Goal: Navigation & Orientation: Find specific page/section

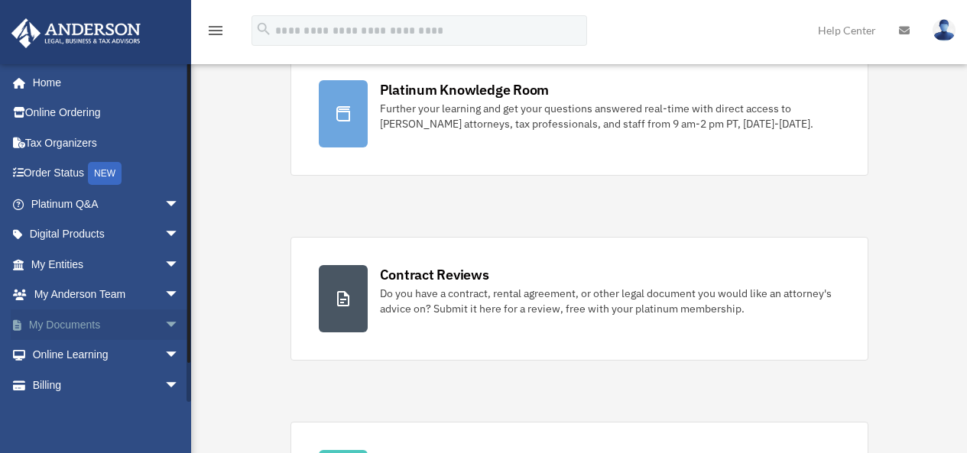
scroll to position [152, 0]
click at [84, 321] on link "My Documents arrow_drop_down" at bounding box center [107, 325] width 192 height 31
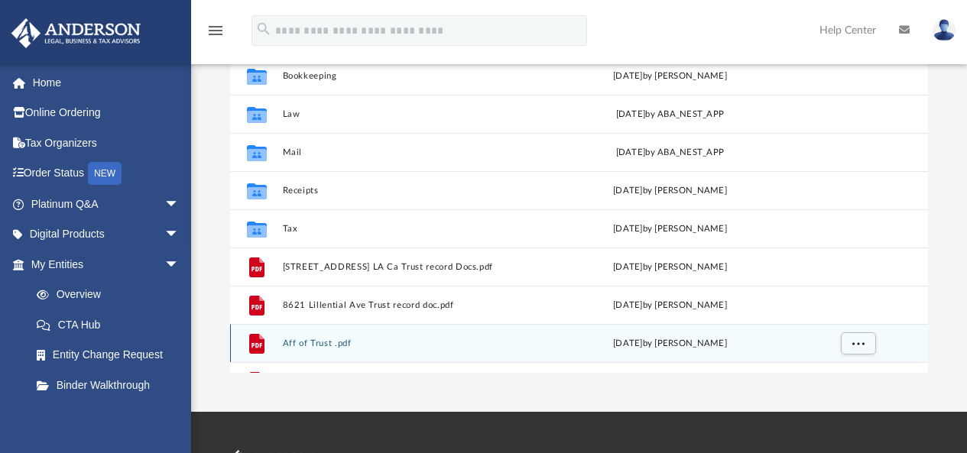
scroll to position [229, 0]
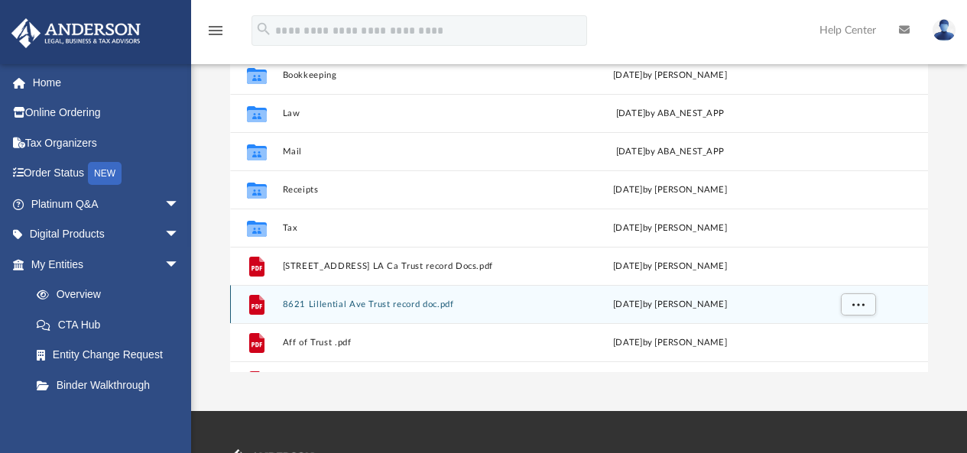
click at [262, 304] on icon "grid" at bounding box center [256, 305] width 15 height 20
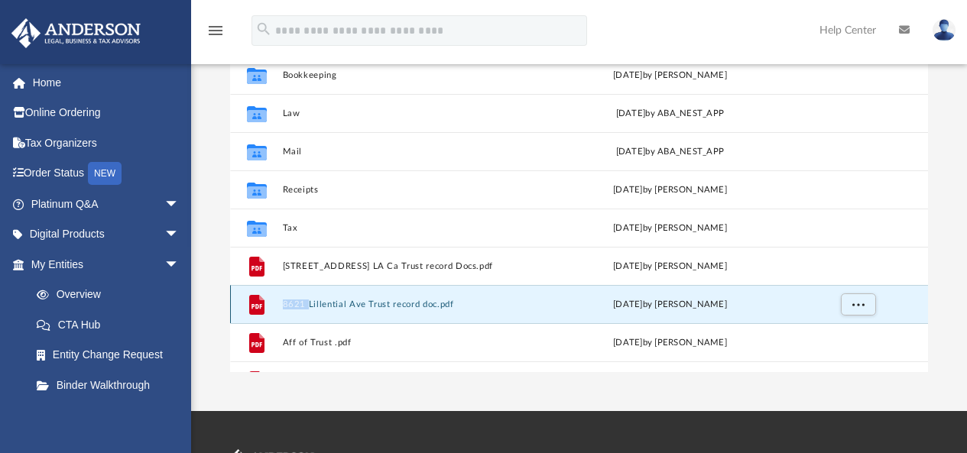
click at [262, 304] on icon "grid" at bounding box center [256, 305] width 15 height 20
click at [251, 303] on icon "grid" at bounding box center [256, 305] width 15 height 20
click at [854, 298] on button "More options" at bounding box center [857, 305] width 35 height 23
click at [837, 246] on li "Preview" at bounding box center [844, 248] width 44 height 16
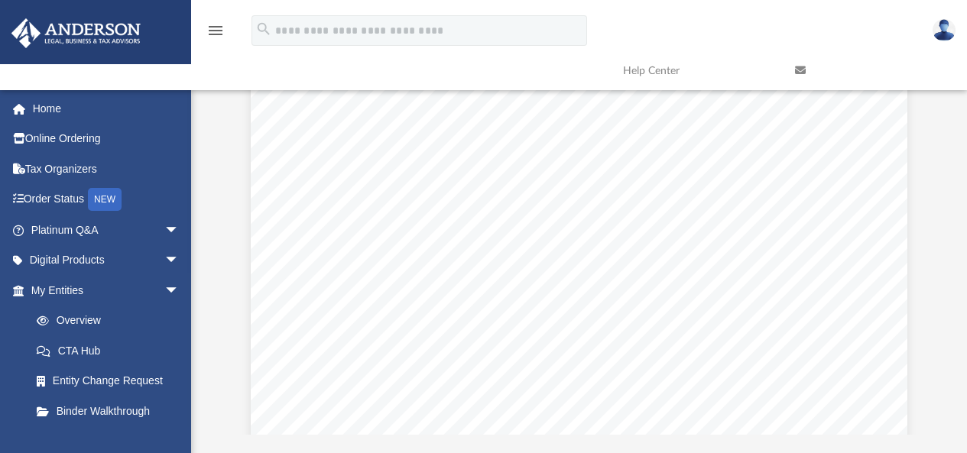
scroll to position [1834, 0]
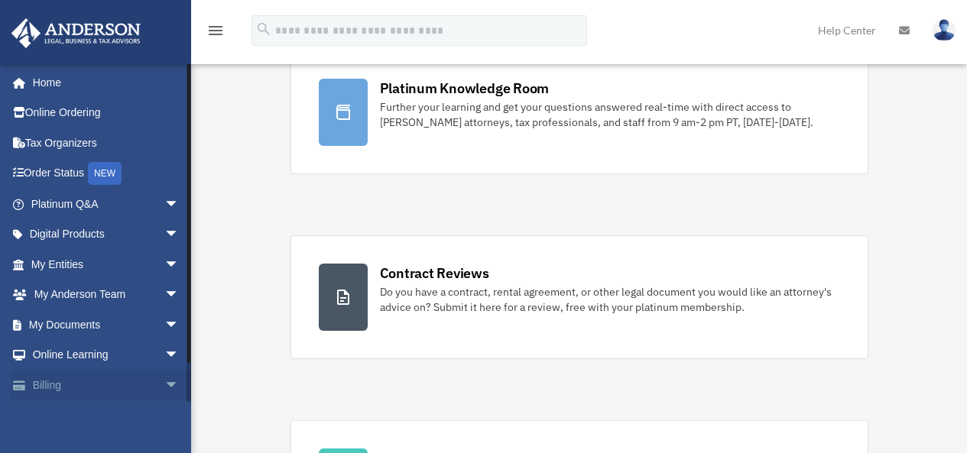
scroll to position [151, 0]
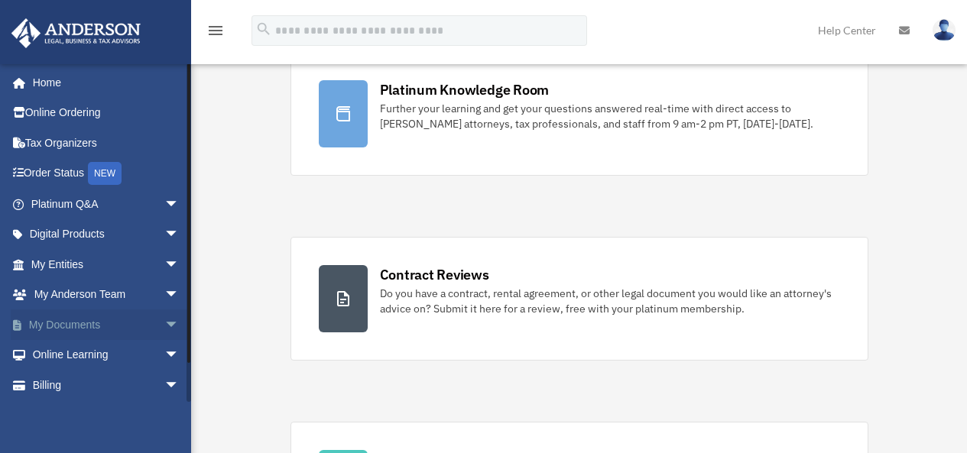
click at [88, 327] on link "My Documents arrow_drop_down" at bounding box center [107, 325] width 192 height 31
click at [164, 324] on span "arrow_drop_down" at bounding box center [179, 325] width 31 height 31
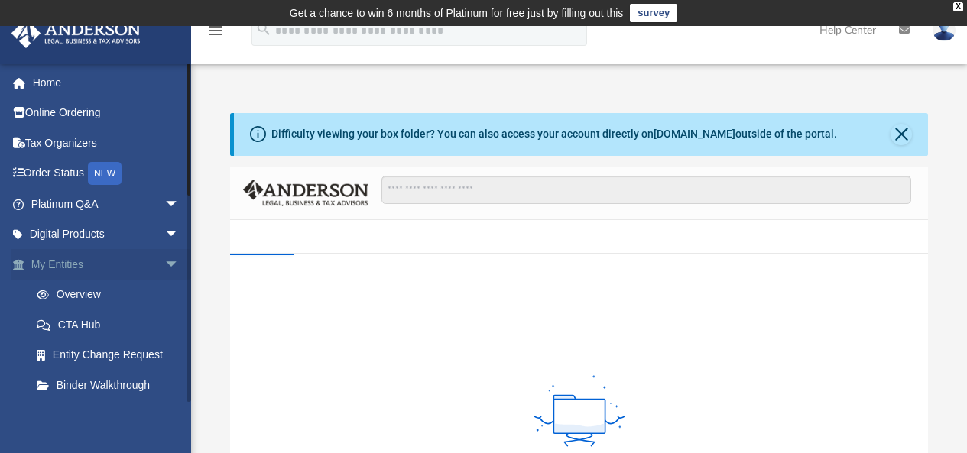
click at [79, 266] on link "My Entities arrow_drop_down" at bounding box center [107, 264] width 192 height 31
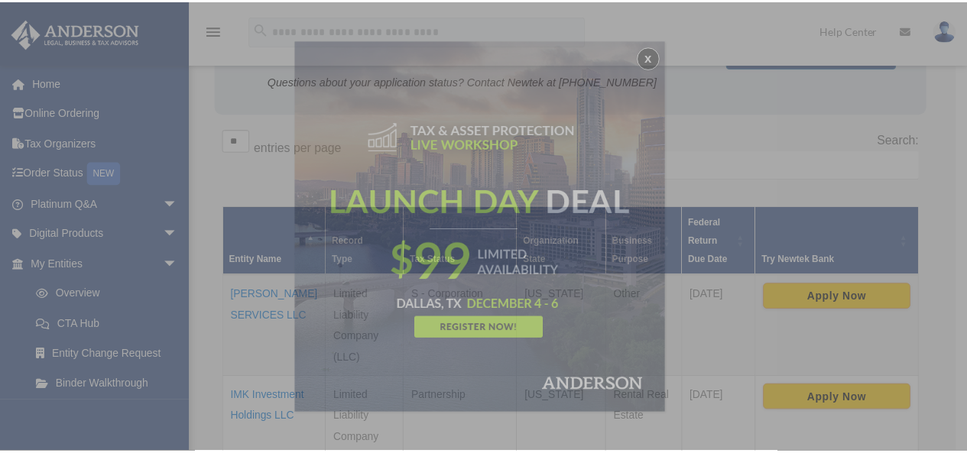
scroll to position [217, 0]
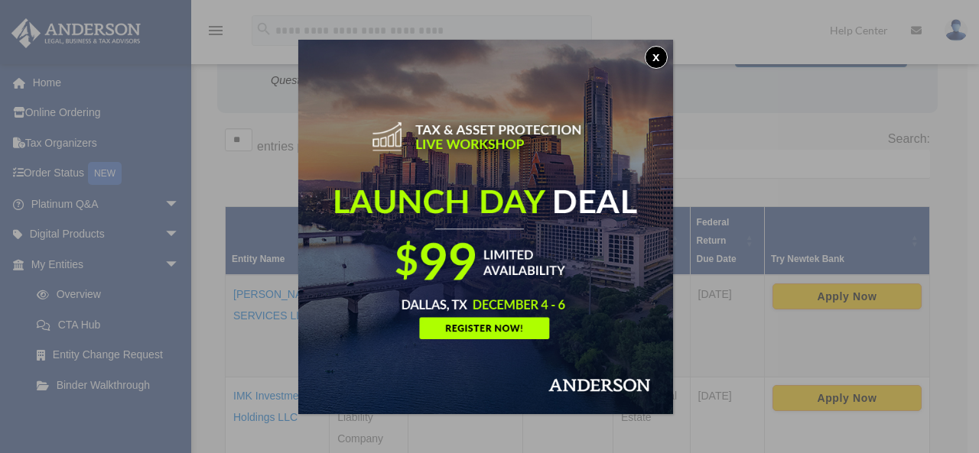
click at [663, 51] on button "x" at bounding box center [656, 57] width 23 height 23
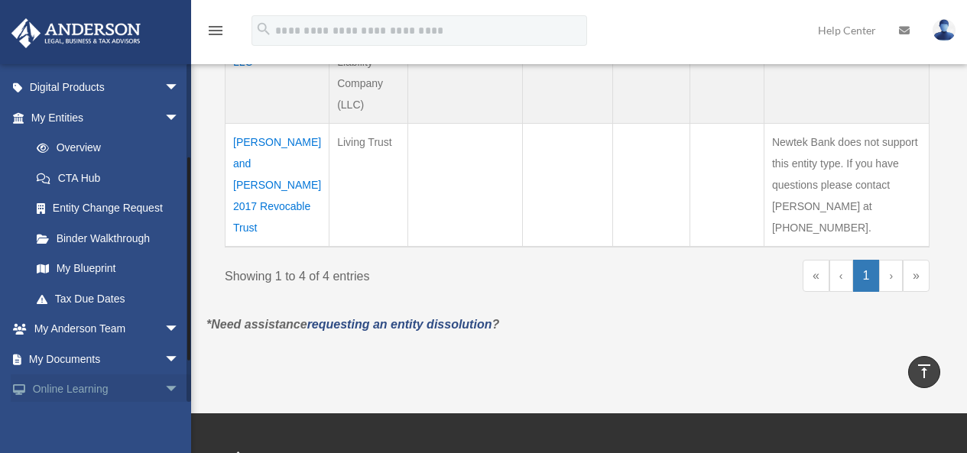
scroll to position [148, 0]
click at [164, 329] on span "arrow_drop_down" at bounding box center [179, 329] width 31 height 31
click at [129, 353] on link "My Anderson Team" at bounding box center [111, 358] width 181 height 31
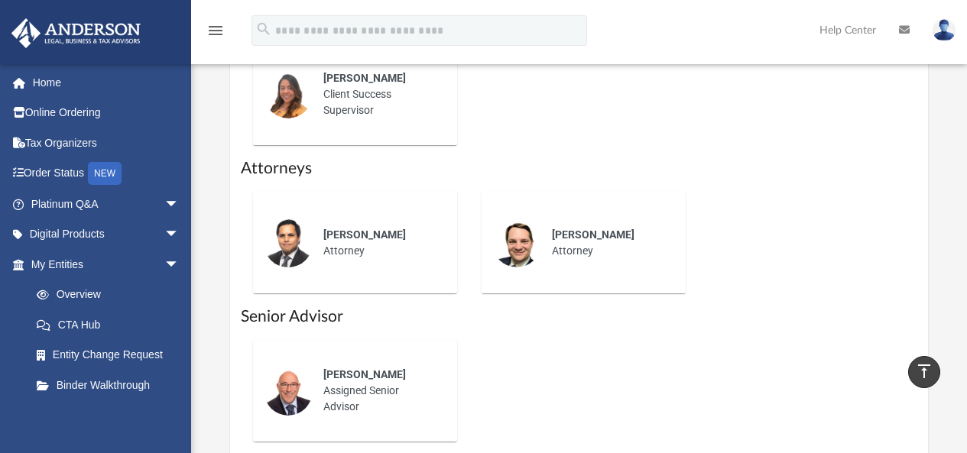
scroll to position [764, 0]
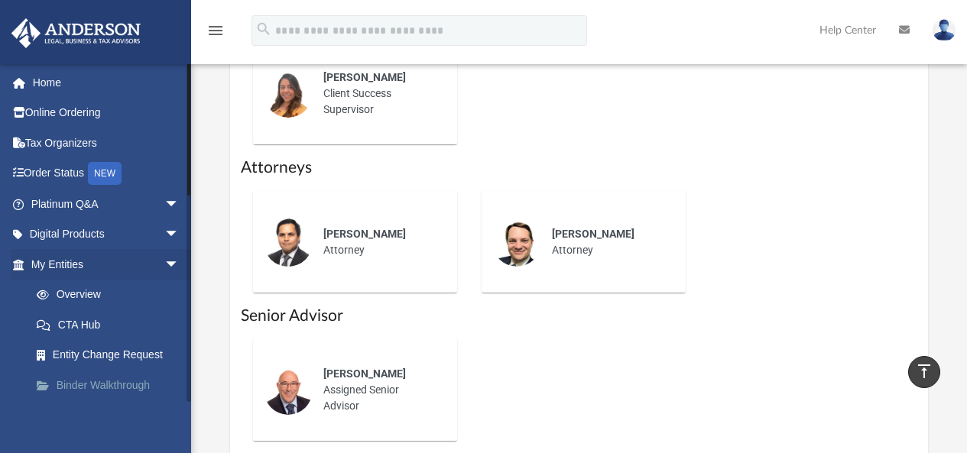
click at [114, 389] on link "Binder Walkthrough" at bounding box center [111, 385] width 181 height 31
click at [79, 384] on link "Binder Walkthrough" at bounding box center [111, 385] width 181 height 31
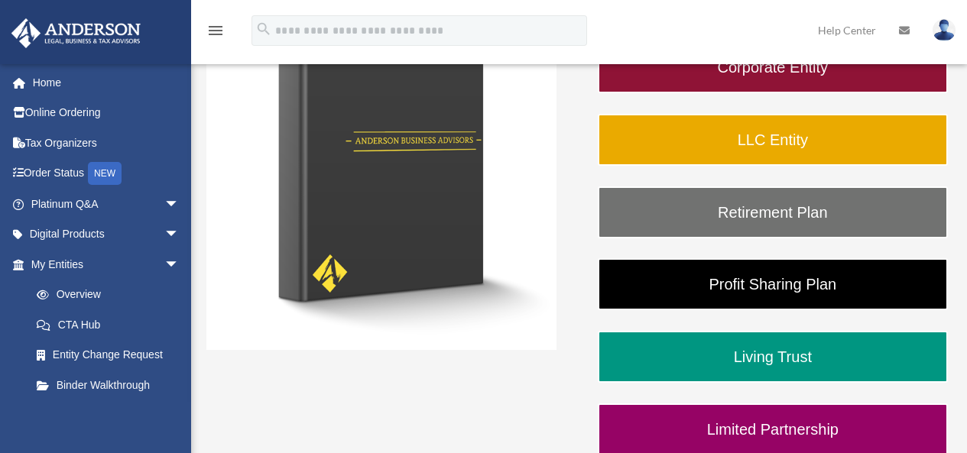
scroll to position [306, 0]
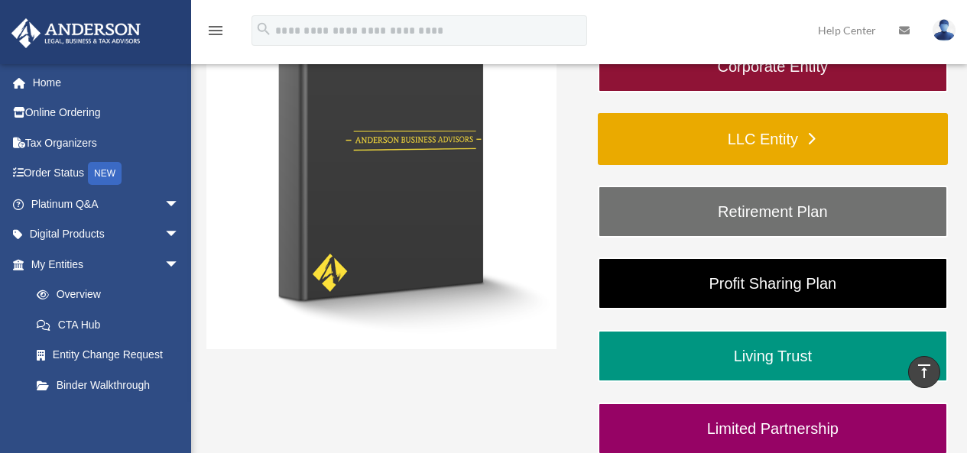
click at [754, 134] on link "LLC Entity" at bounding box center [773, 139] width 350 height 52
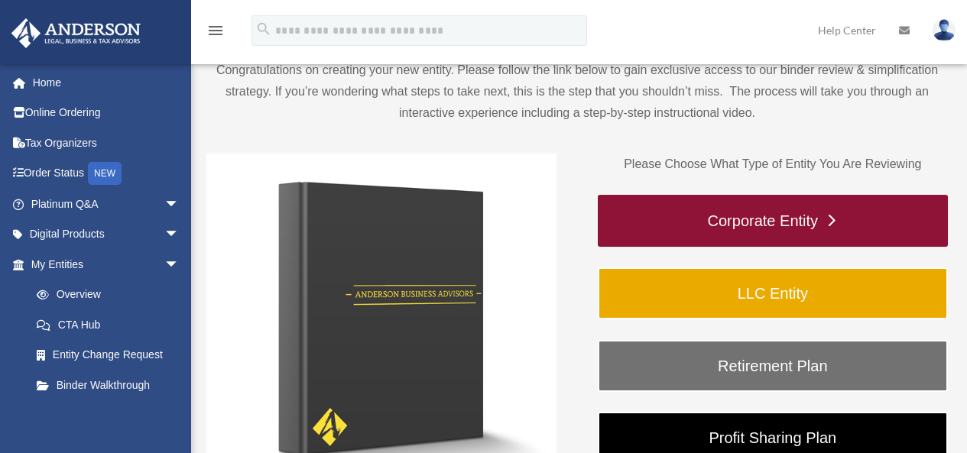
scroll to position [152, 0]
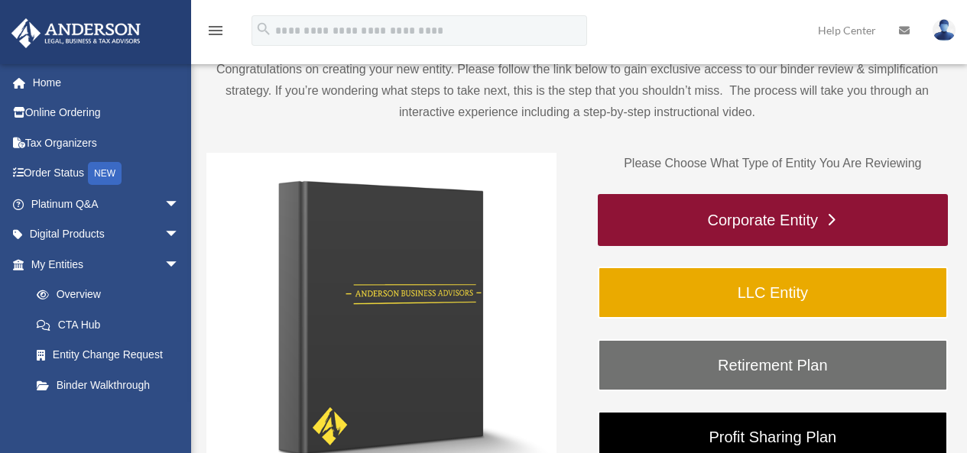
click at [754, 219] on link "Corporate Entity" at bounding box center [773, 220] width 350 height 52
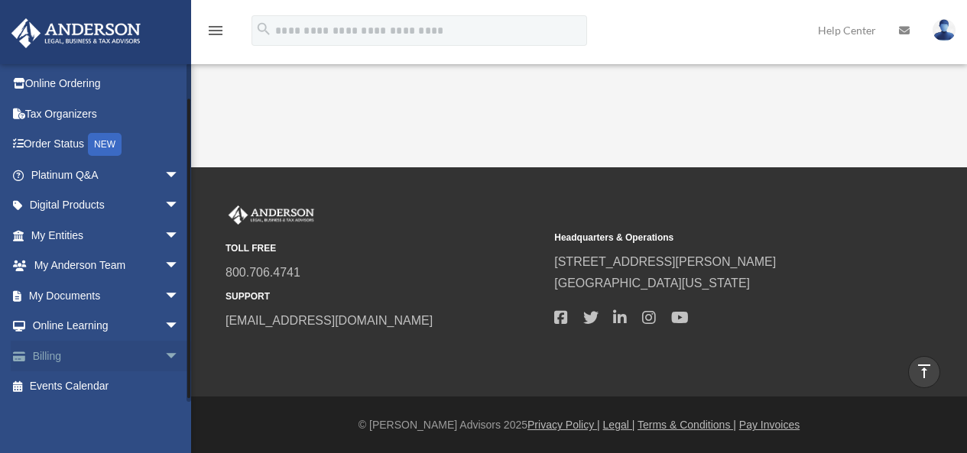
scroll to position [31, 0]
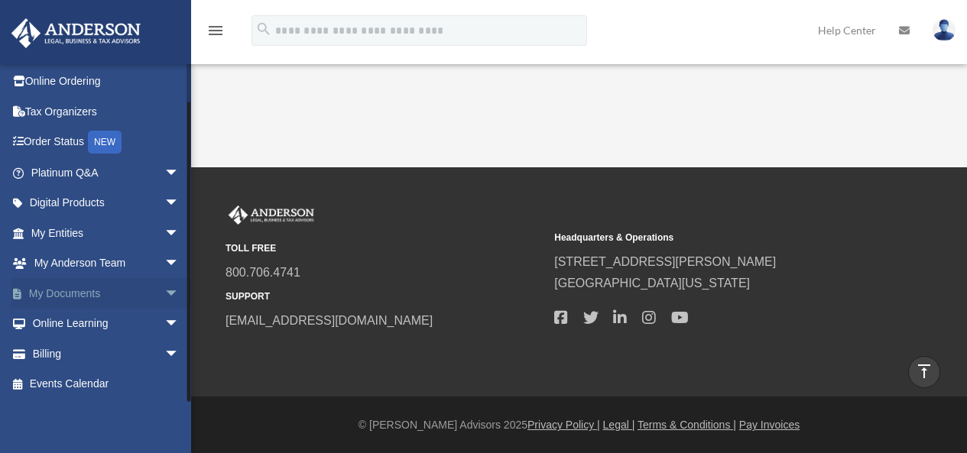
click at [164, 294] on span "arrow_drop_down" at bounding box center [179, 293] width 31 height 31
click at [164, 291] on span "arrow_drop_down" at bounding box center [179, 293] width 31 height 31
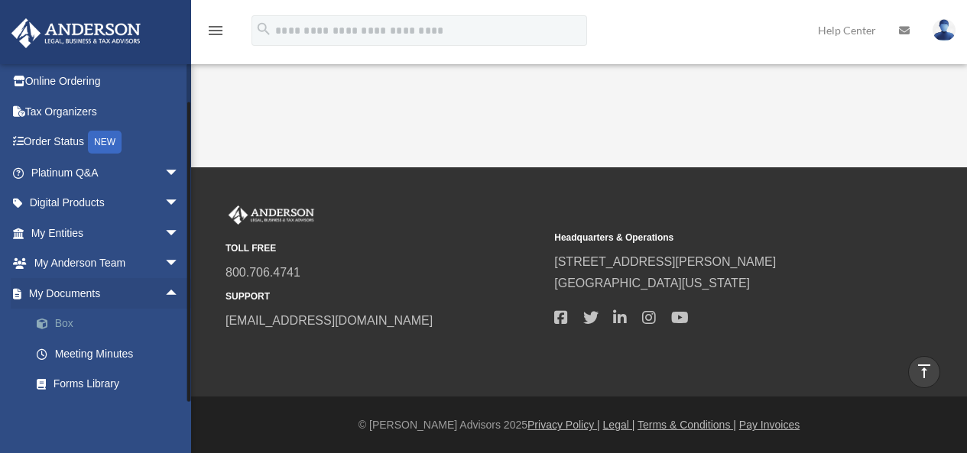
click at [58, 326] on link "Box" at bounding box center [111, 324] width 181 height 31
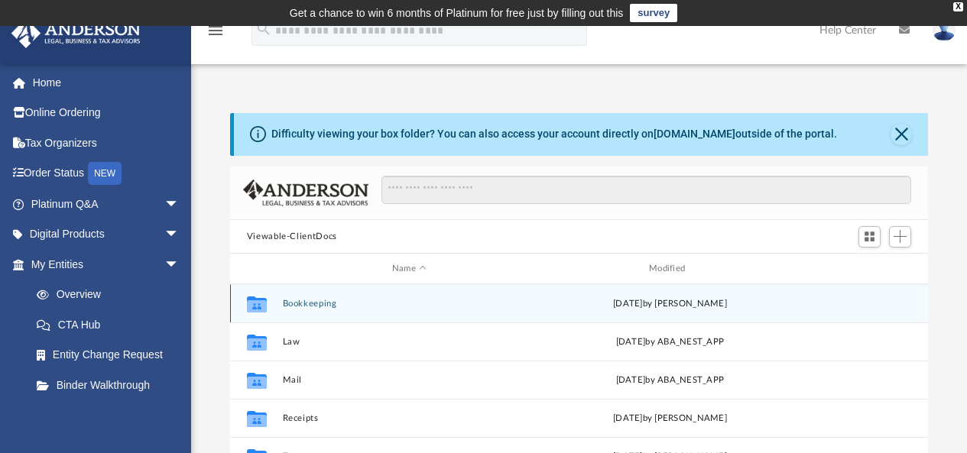
click at [322, 301] on button "Bookkeeping" at bounding box center [409, 304] width 254 height 10
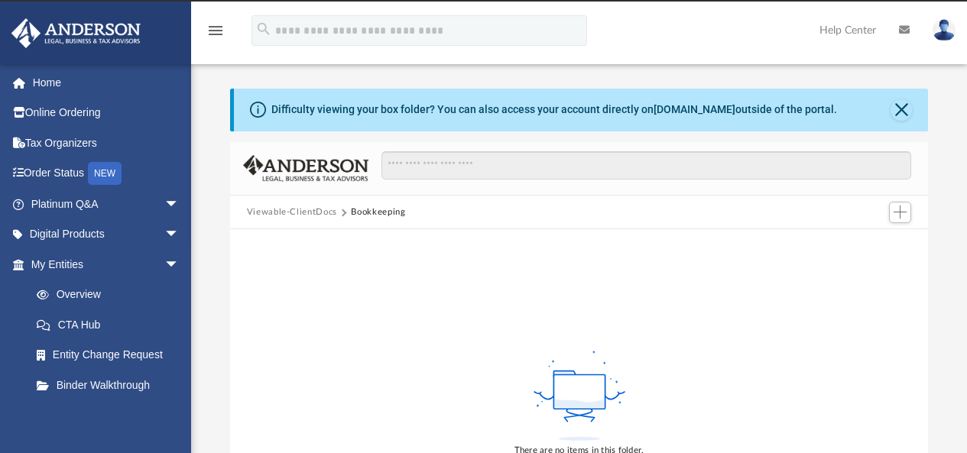
scroll to position [24, 0]
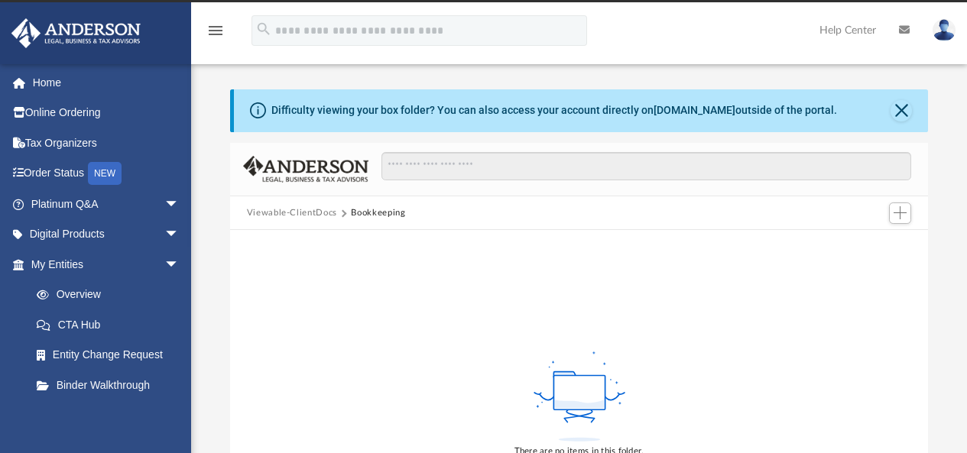
click at [271, 212] on button "Viewable-ClientDocs" at bounding box center [292, 213] width 90 height 14
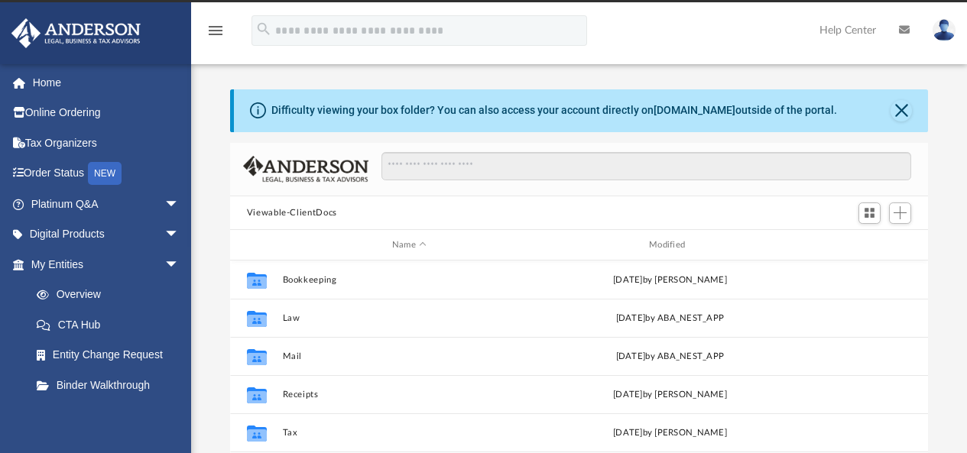
scroll to position [336, 687]
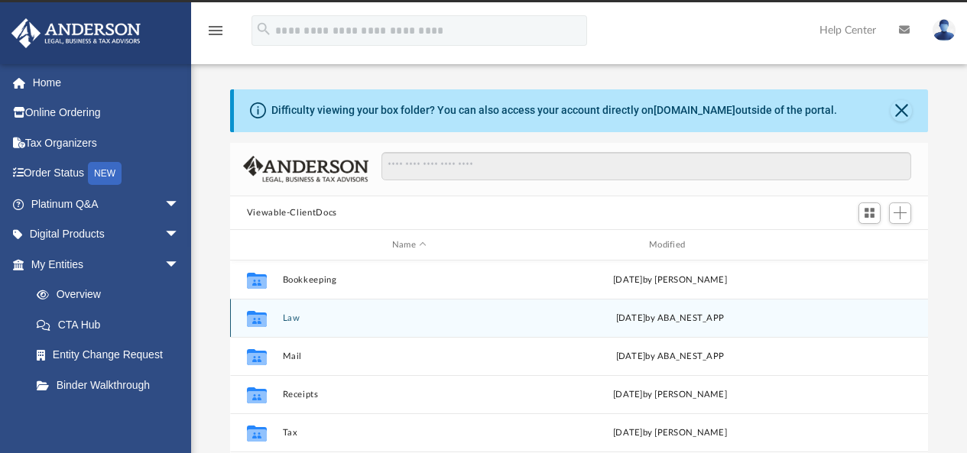
click at [288, 317] on button "Law" at bounding box center [409, 319] width 254 height 10
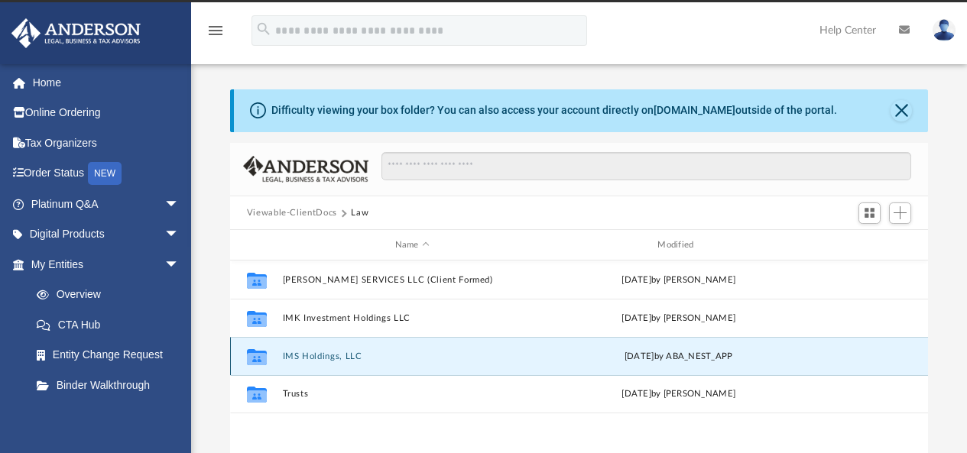
click at [288, 355] on button "IMS Holdings, LLC" at bounding box center [412, 357] width 260 height 10
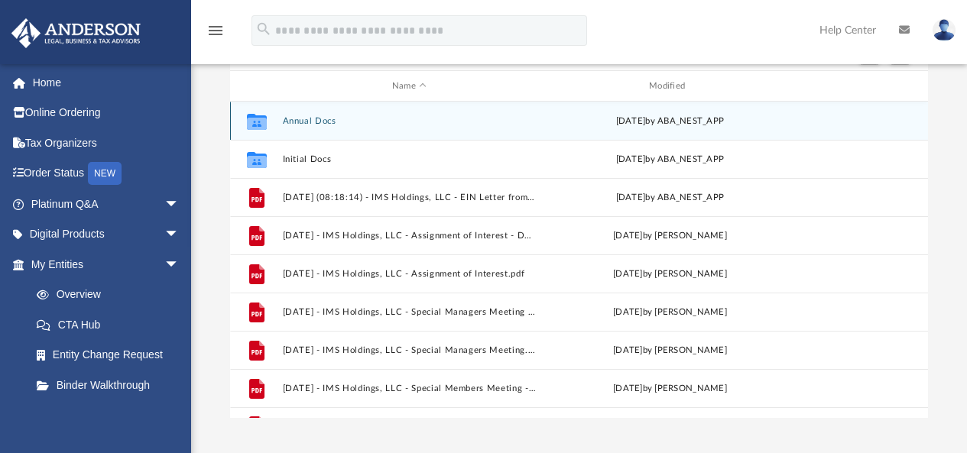
scroll to position [182, 0]
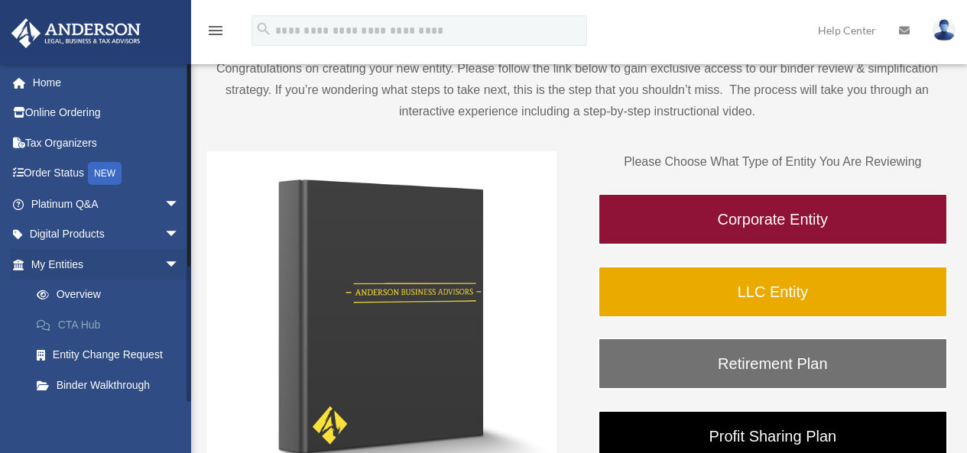
scroll to position [152, 0]
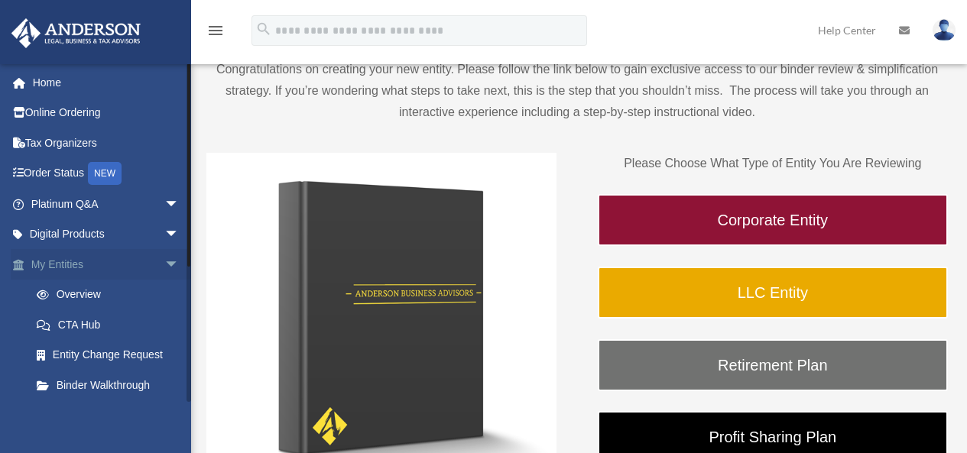
click at [76, 262] on link "My Entities arrow_drop_down" at bounding box center [107, 264] width 192 height 31
click at [91, 294] on link "Overview" at bounding box center [111, 295] width 181 height 31
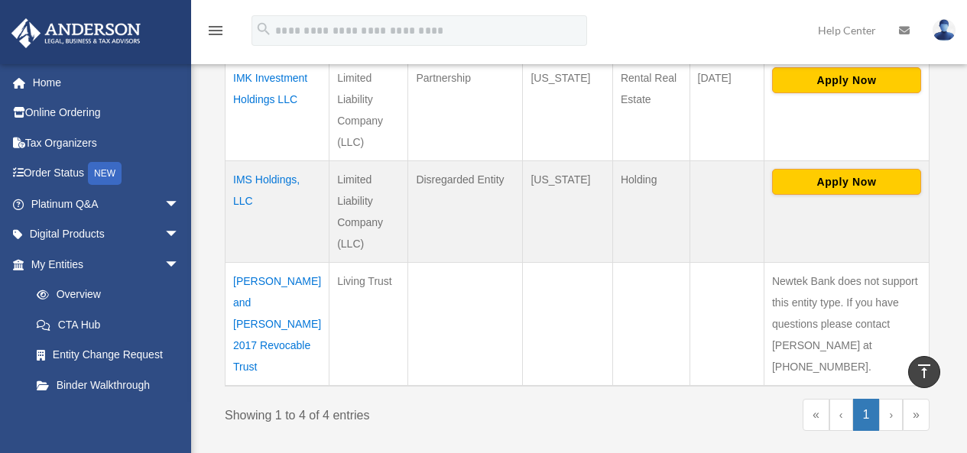
scroll to position [536, 0]
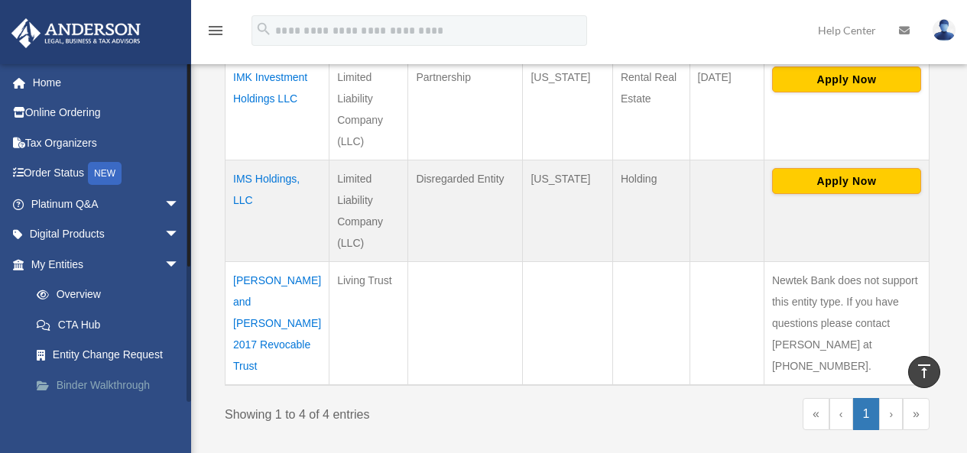
click at [102, 381] on link "Binder Walkthrough" at bounding box center [111, 385] width 181 height 31
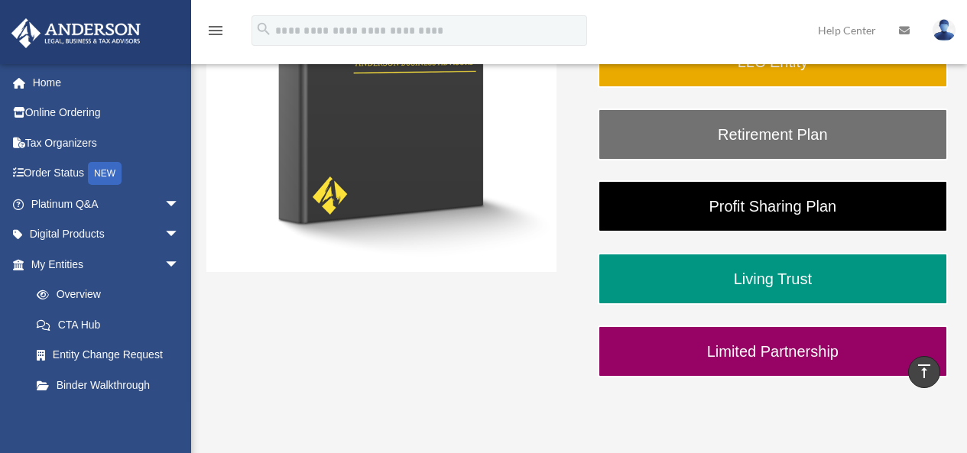
scroll to position [383, 0]
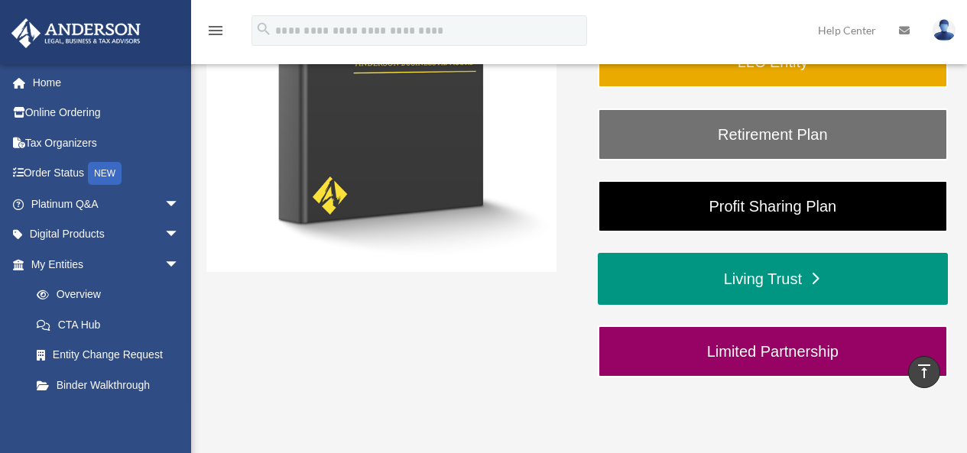
click at [745, 276] on link "Living Trust" at bounding box center [773, 279] width 350 height 52
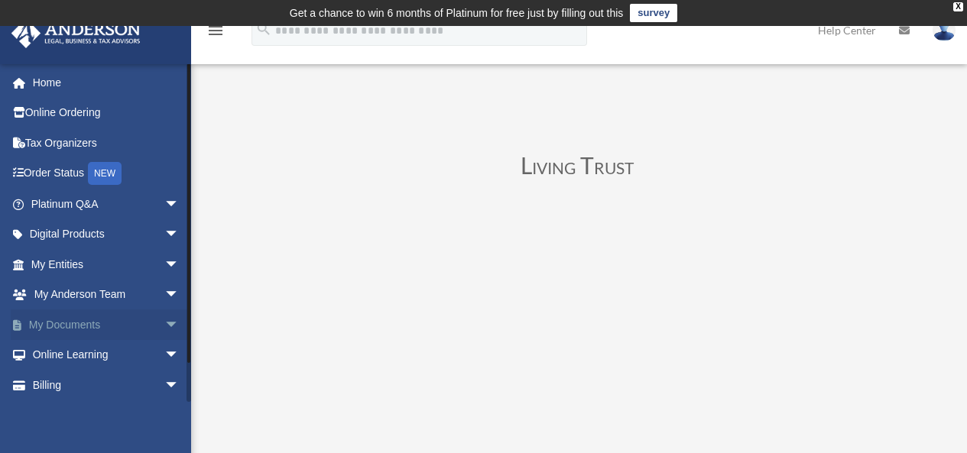
click at [91, 331] on link "My Documents arrow_drop_down" at bounding box center [107, 325] width 192 height 31
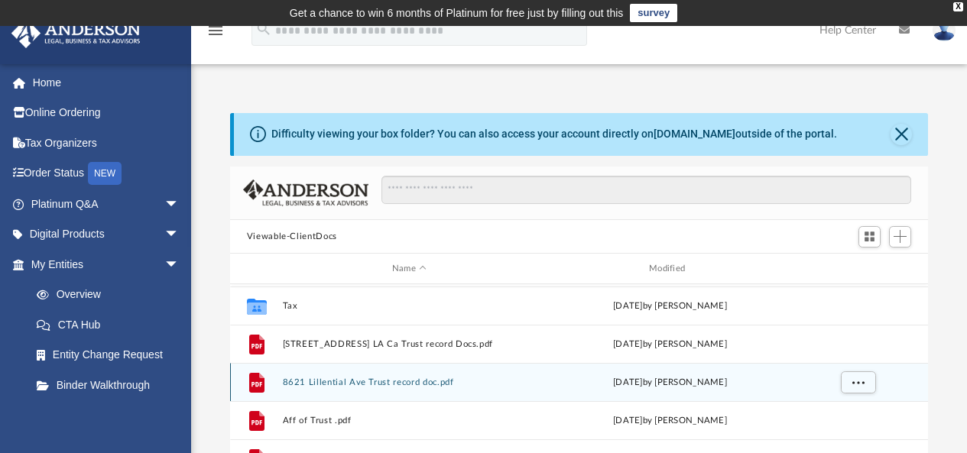
scroll to position [151, 0]
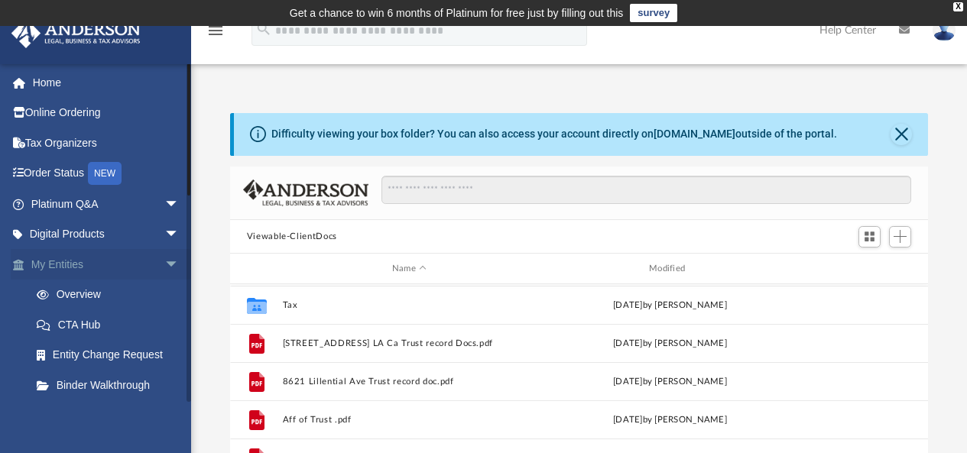
click at [164, 265] on span "arrow_drop_down" at bounding box center [179, 264] width 31 height 31
click at [164, 263] on span "arrow_drop_down" at bounding box center [179, 264] width 31 height 31
click at [164, 261] on span "arrow_drop_up" at bounding box center [179, 264] width 31 height 31
click at [74, 322] on link "CTA Hub" at bounding box center [111, 325] width 181 height 31
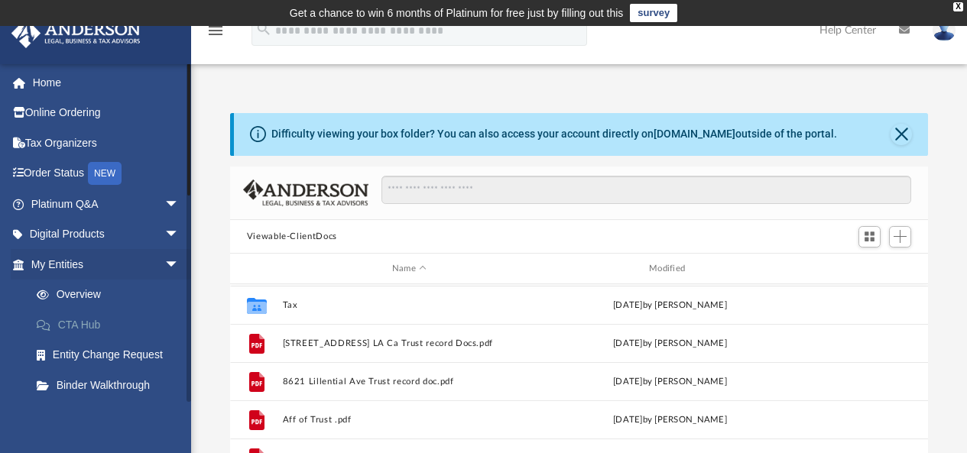
click at [74, 322] on link "CTA Hub" at bounding box center [111, 325] width 181 height 31
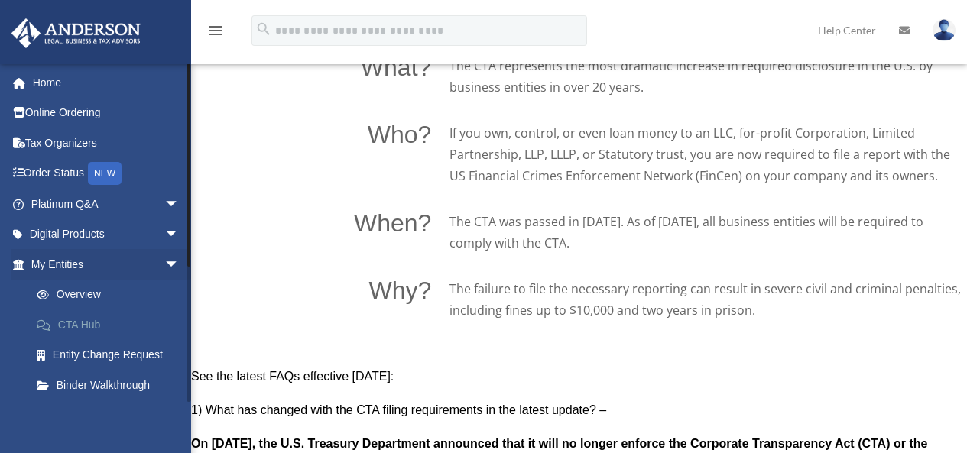
scroll to position [1070, 0]
click at [83, 295] on link "Overview" at bounding box center [111, 295] width 181 height 31
